Goal: Task Accomplishment & Management: Complete application form

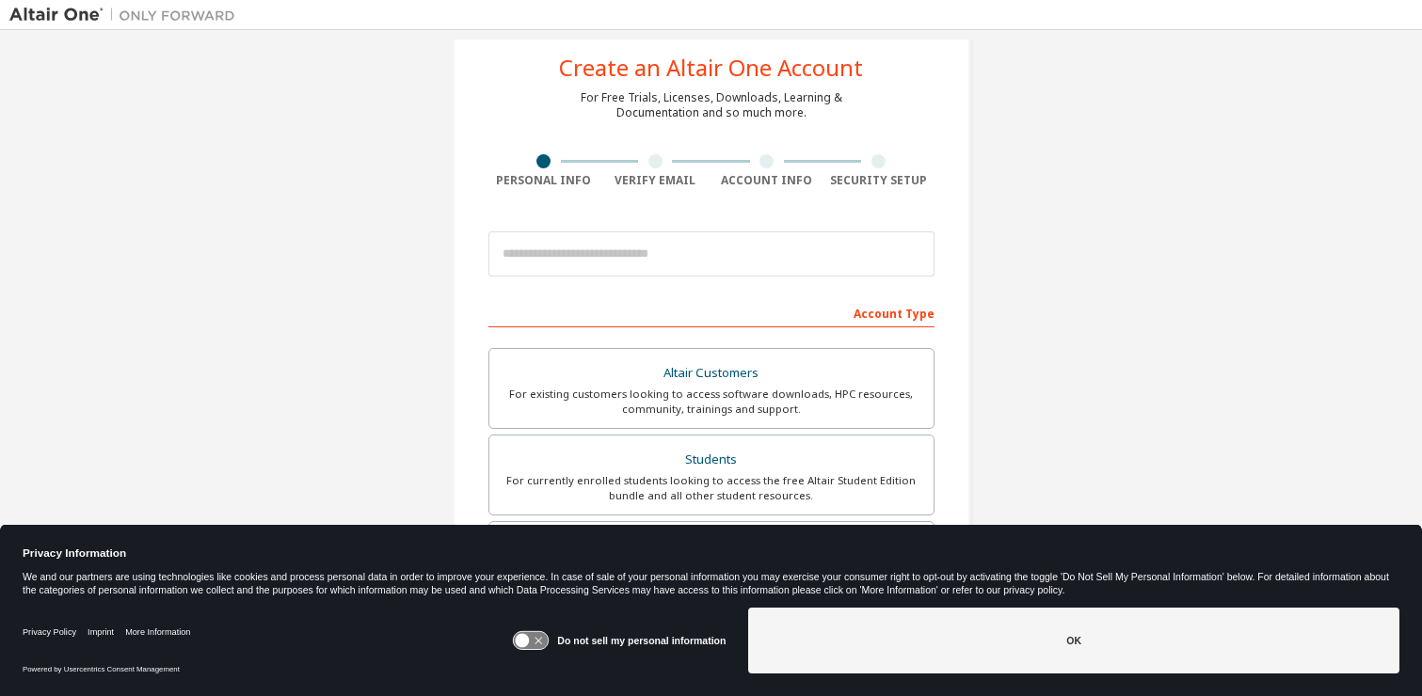
scroll to position [42, 0]
click at [530, 640] on icon at bounding box center [523, 641] width 14 height 14
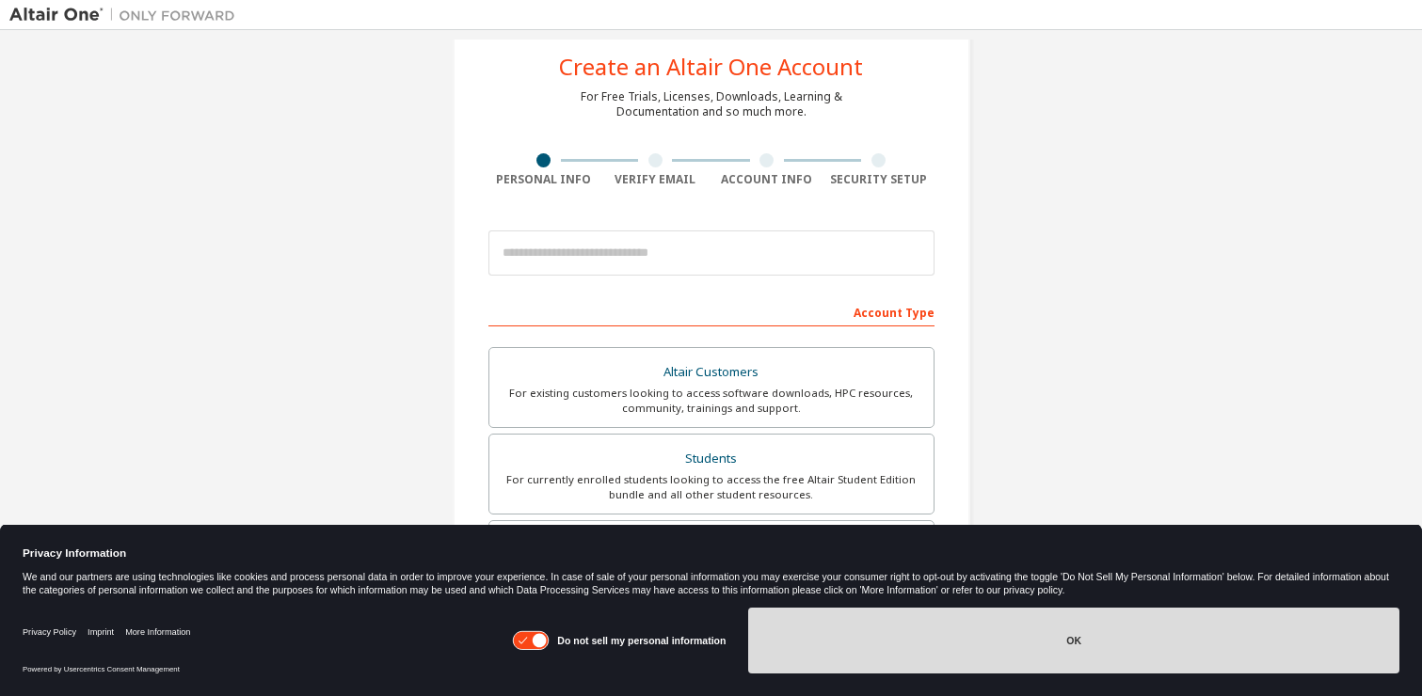
click at [916, 637] on button "OK" at bounding box center [1073, 641] width 651 height 66
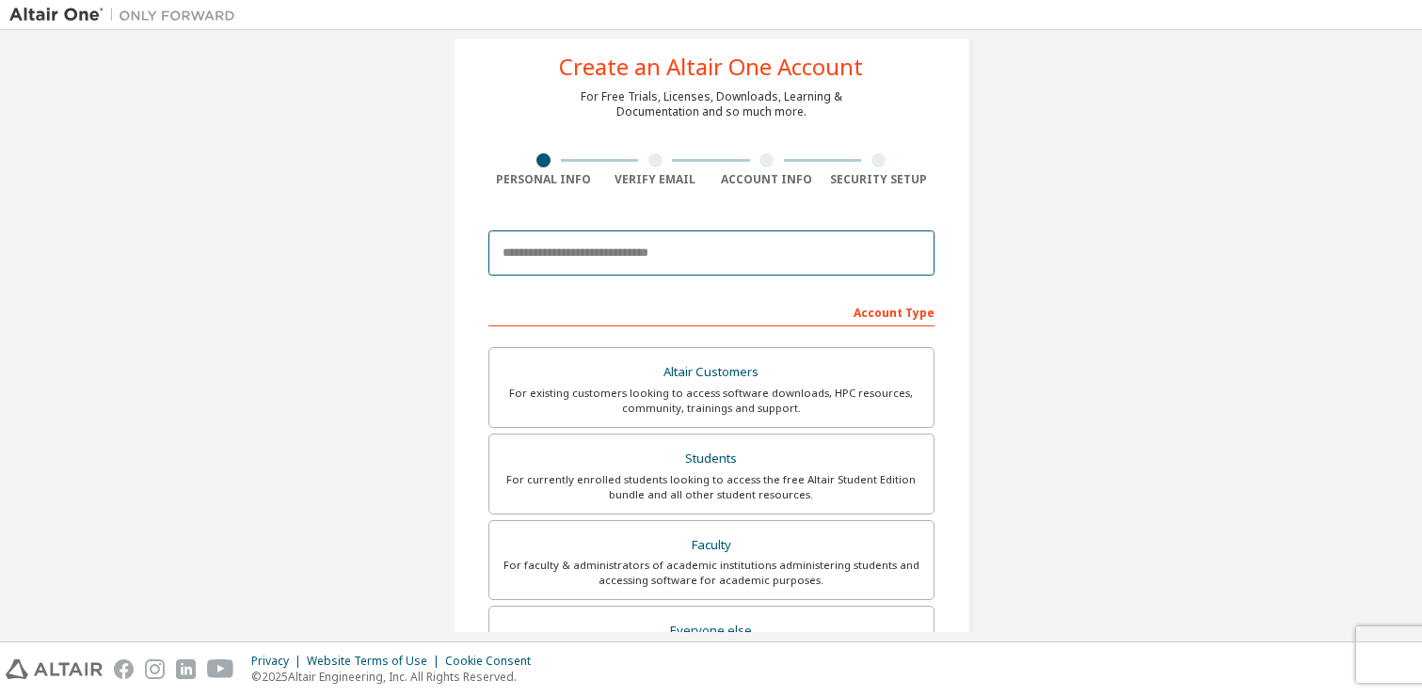
click at [677, 250] on input "email" at bounding box center [711, 253] width 446 height 45
type input "**********"
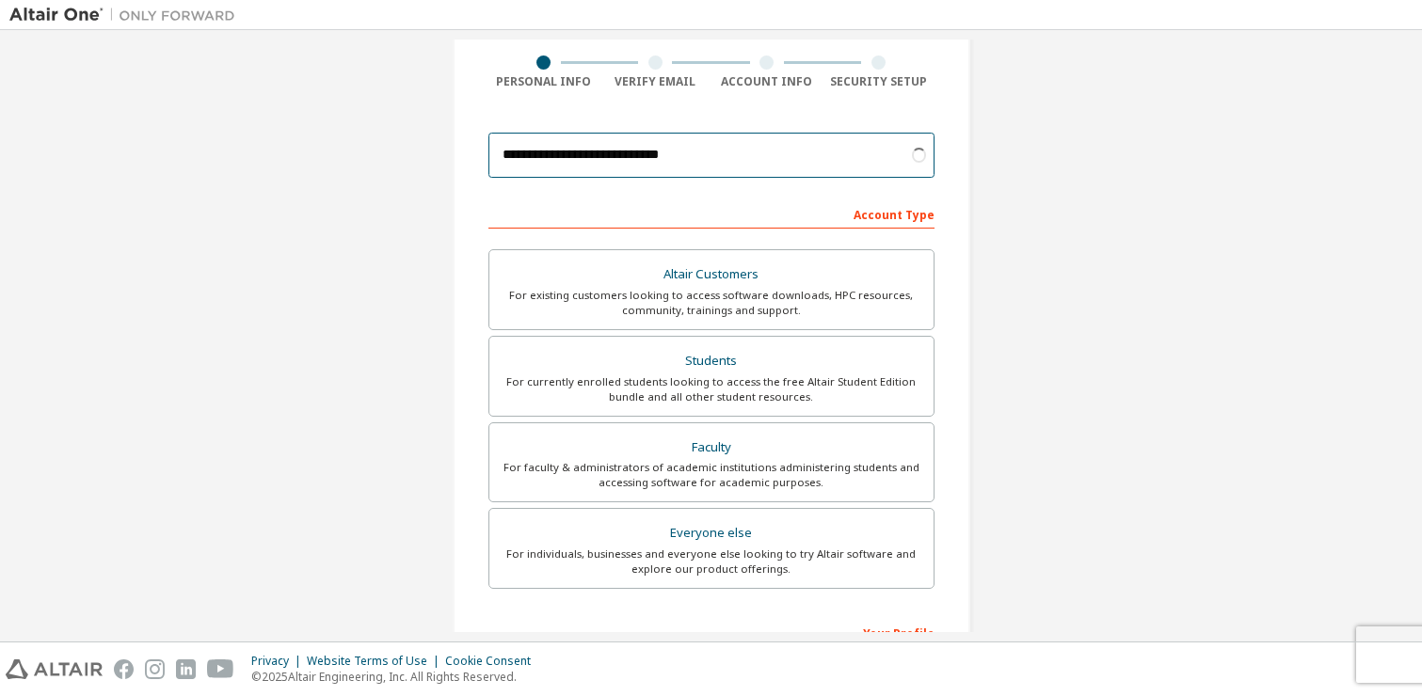
scroll to position [136, 0]
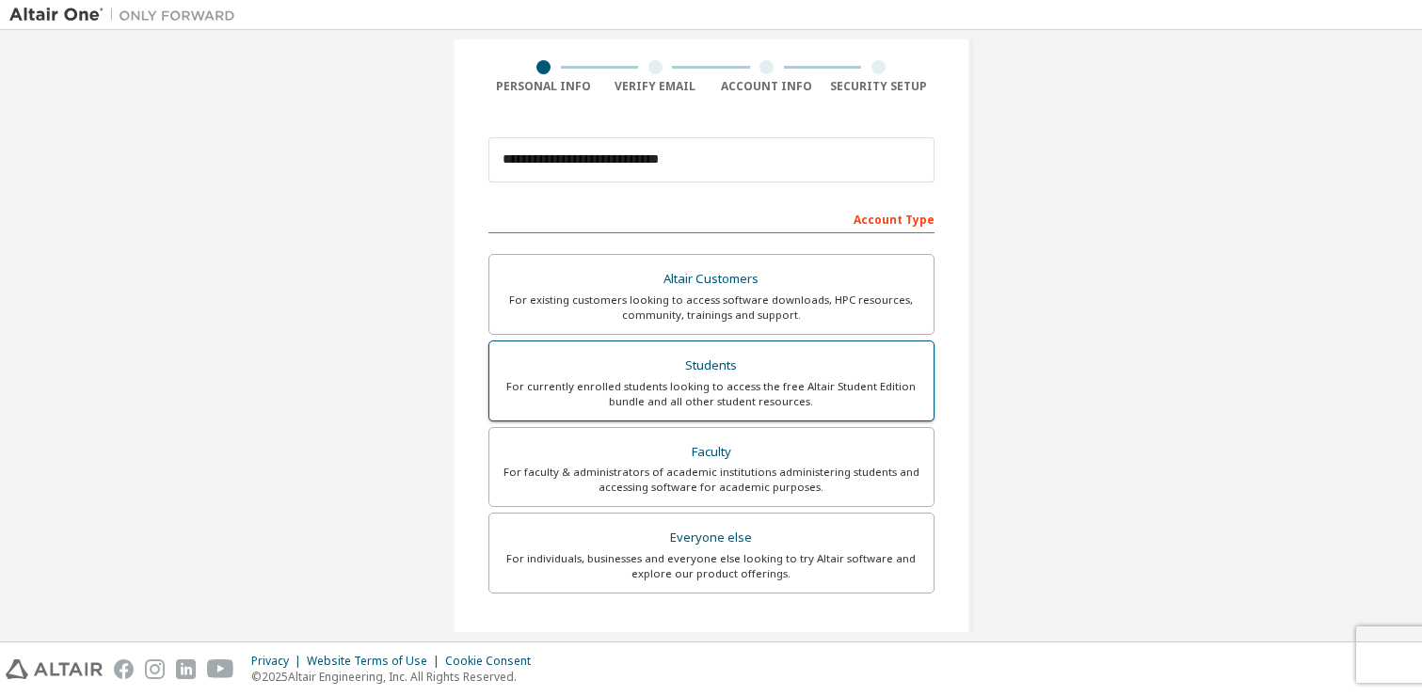
click at [755, 391] on div "For currently enrolled students looking to access the free Altair Student Editi…" at bounding box center [712, 394] width 422 height 30
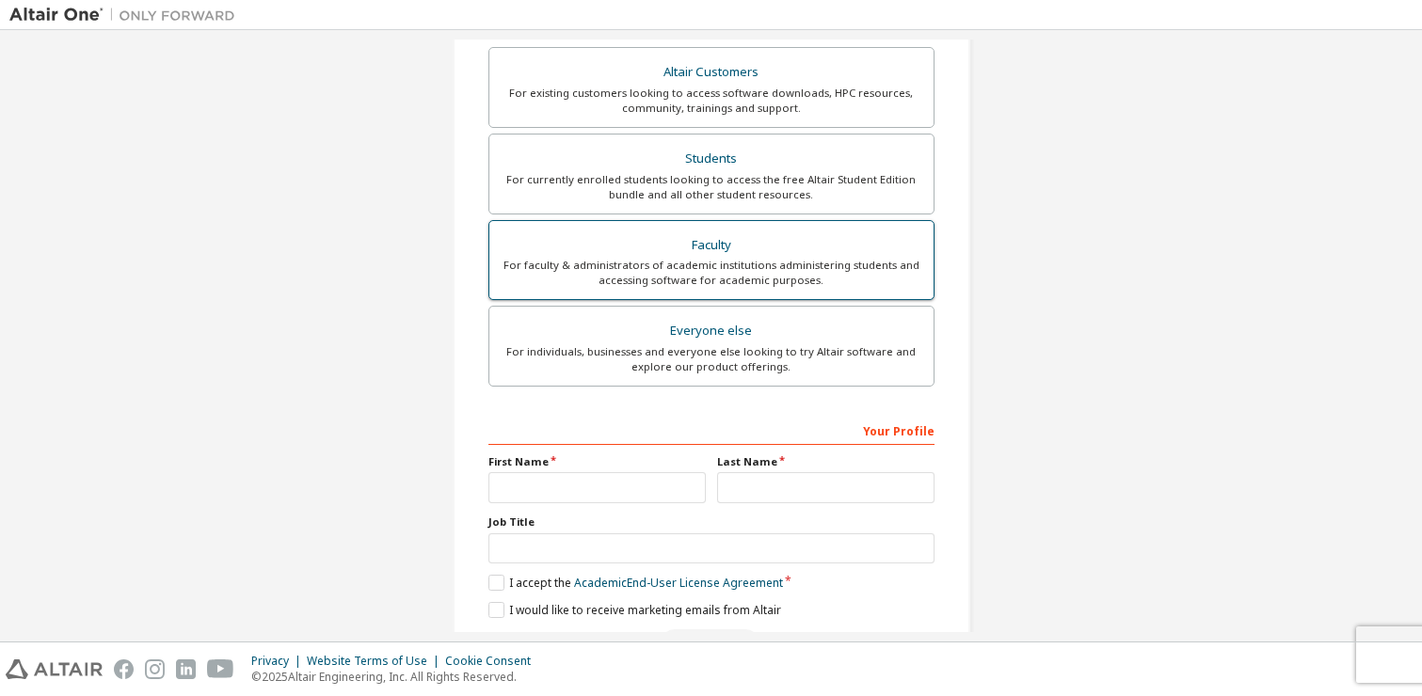
scroll to position [342, 0]
click at [595, 493] on input "text" at bounding box center [596, 488] width 217 height 31
type input "*******"
type input "*********"
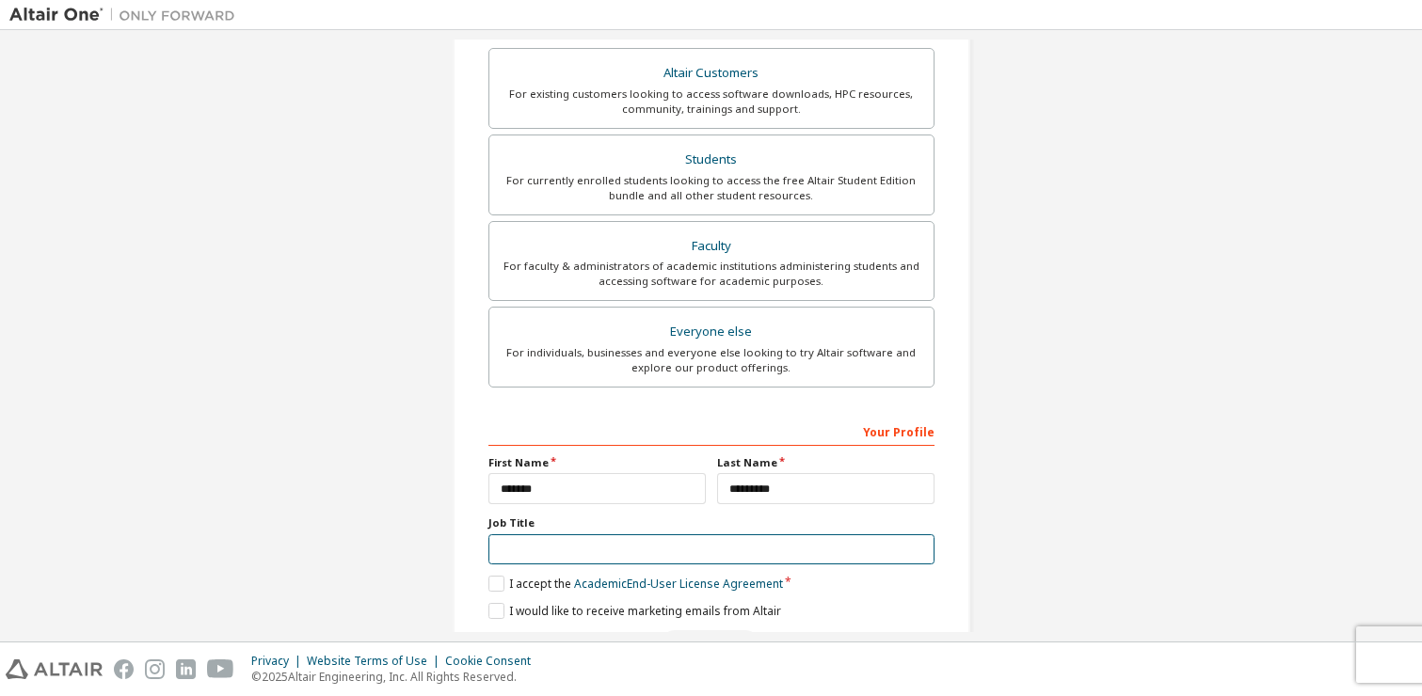
click at [582, 549] on input "text" at bounding box center [711, 550] width 446 height 31
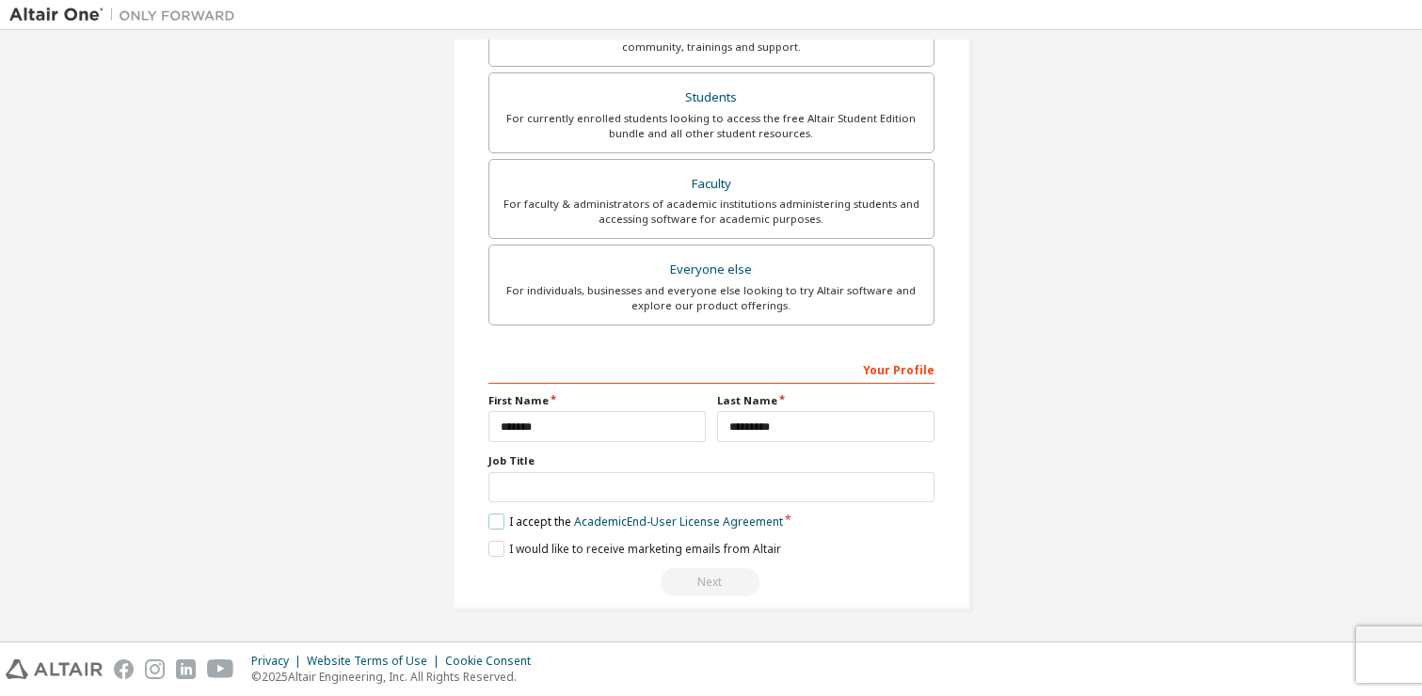
click at [488, 519] on label "I accept the Academic End-User License Agreement" at bounding box center [635, 522] width 295 height 16
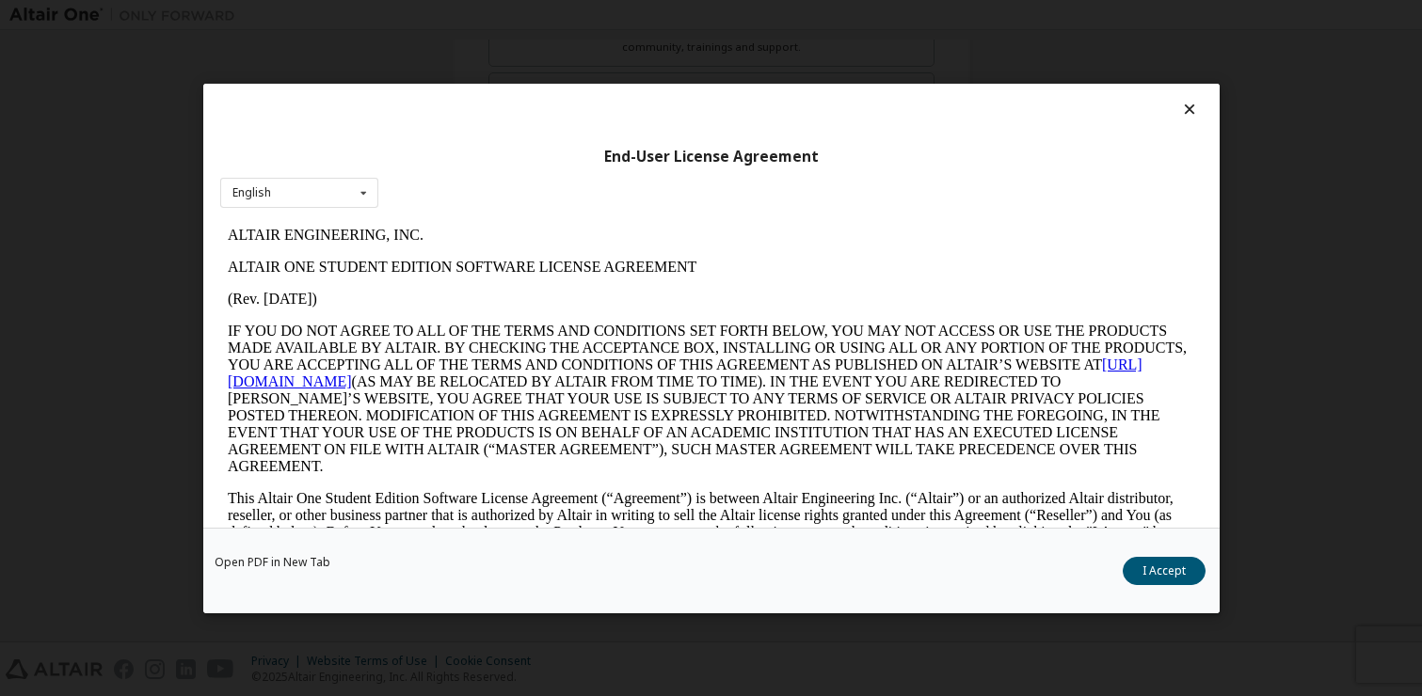
scroll to position [0, 0]
click at [1160, 568] on button "I Accept" at bounding box center [1164, 571] width 83 height 28
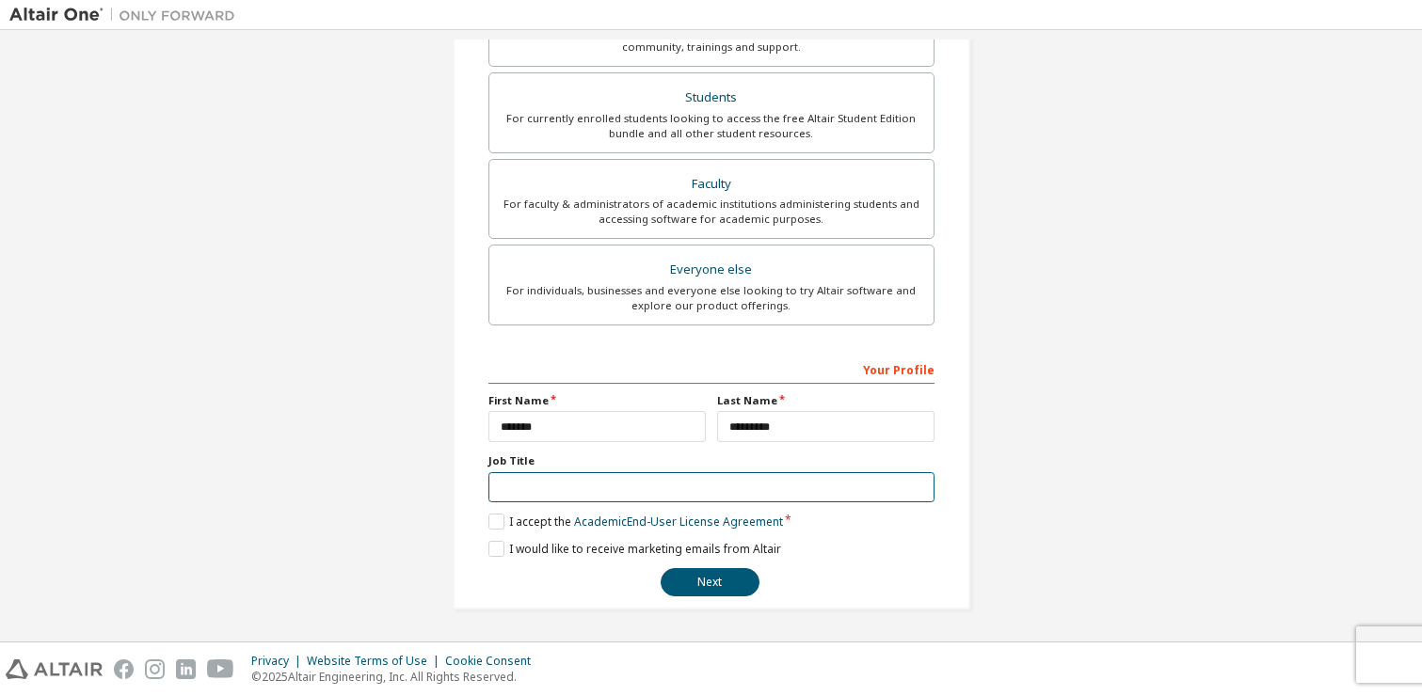
click at [665, 492] on input "text" at bounding box center [711, 487] width 446 height 31
type input "*******"
click at [720, 578] on button "Next" at bounding box center [710, 582] width 99 height 28
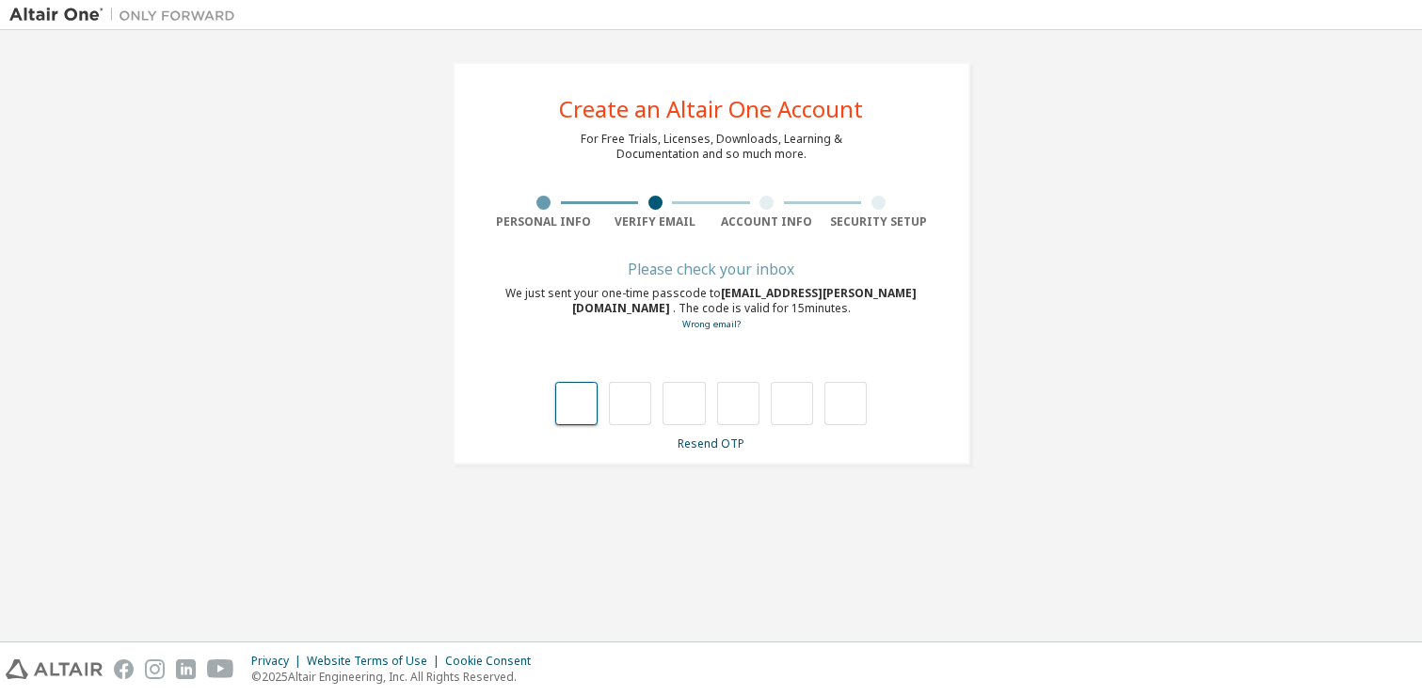
type input "*"
click at [741, 392] on input "*" at bounding box center [738, 403] width 42 height 43
click at [741, 393] on input "*" at bounding box center [738, 403] width 42 height 43
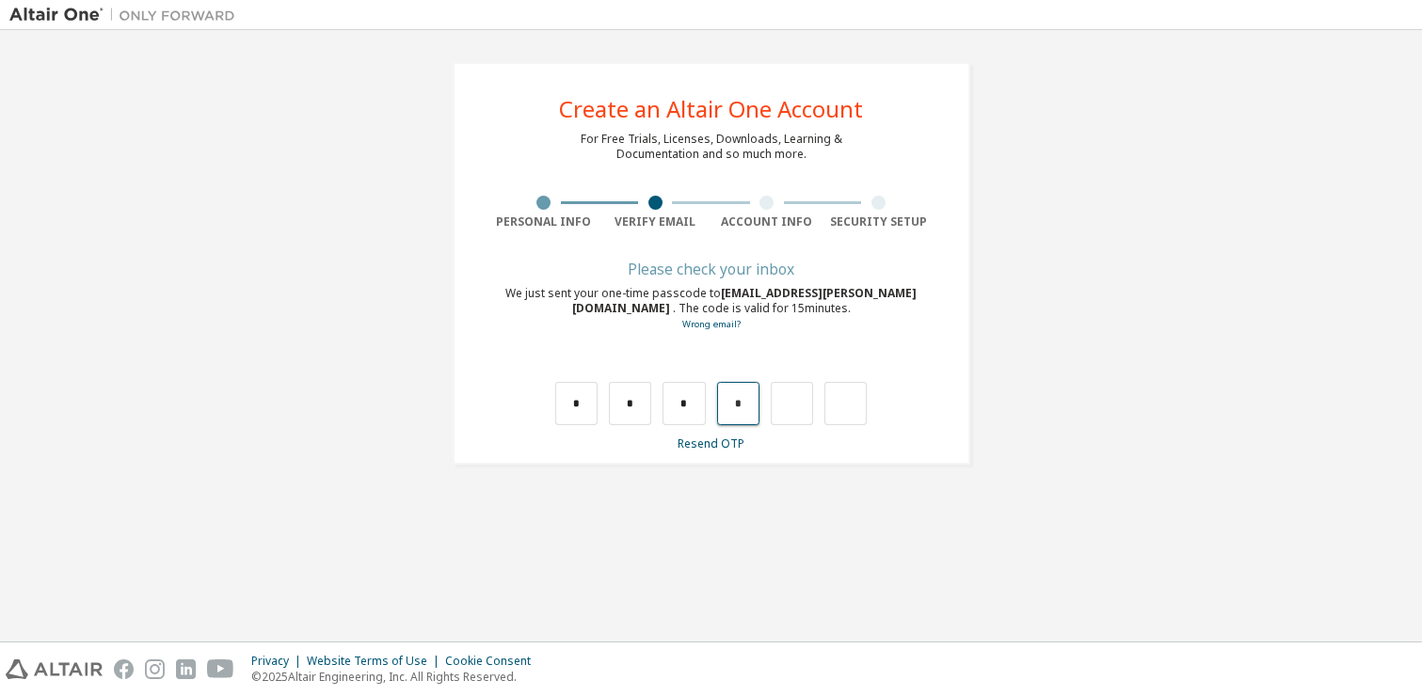
click at [741, 393] on input "*" at bounding box center [738, 403] width 42 height 43
type input "*"
